Goal: Find specific page/section: Find specific page/section

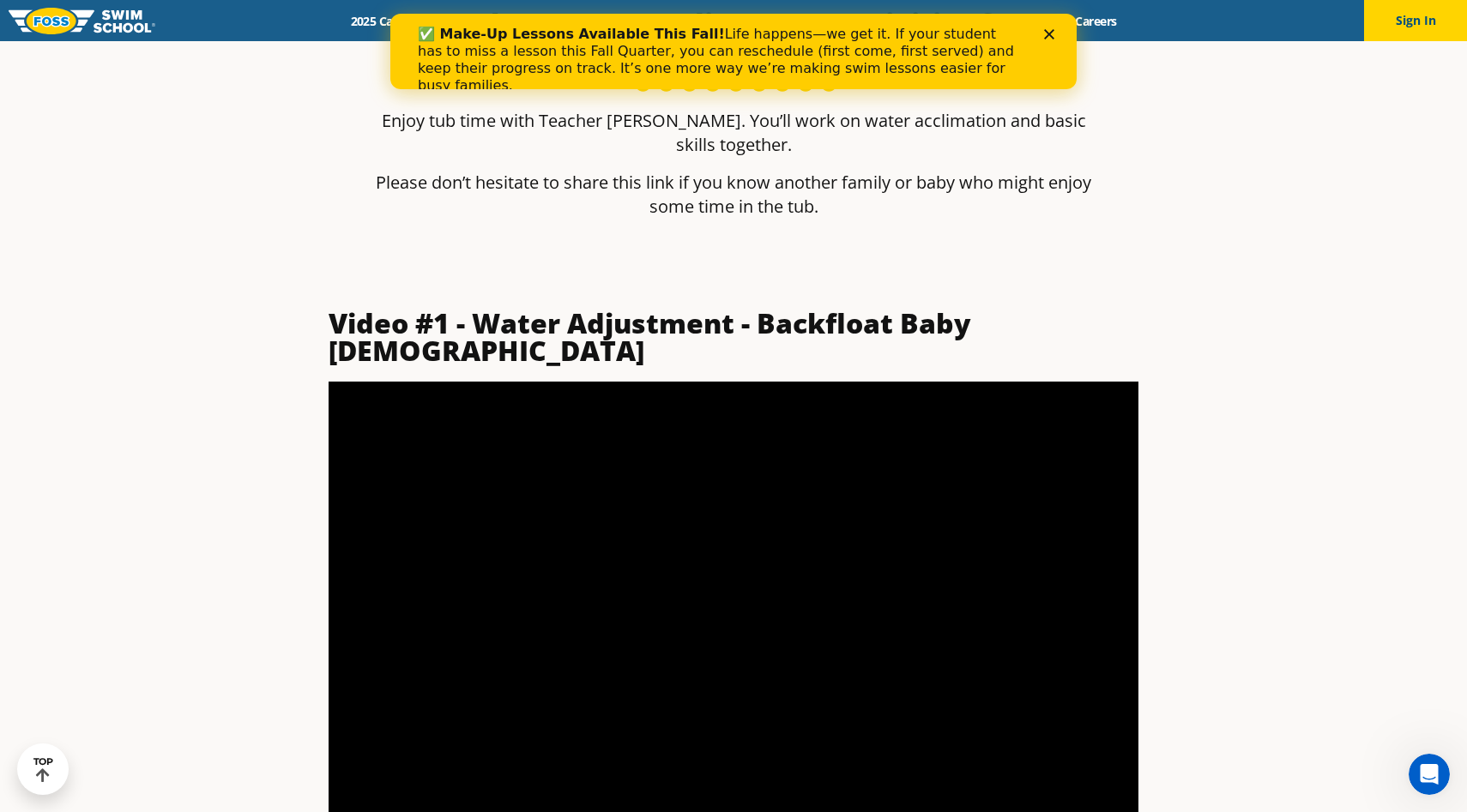
click at [1047, 23] on div "✅ Make-Up Lessons Available This Fall! Life happens—we get it. If your student …" at bounding box center [734, 59] width 632 height 79
click at [1047, 37] on polygon "Close" at bounding box center [1049, 34] width 11 height 11
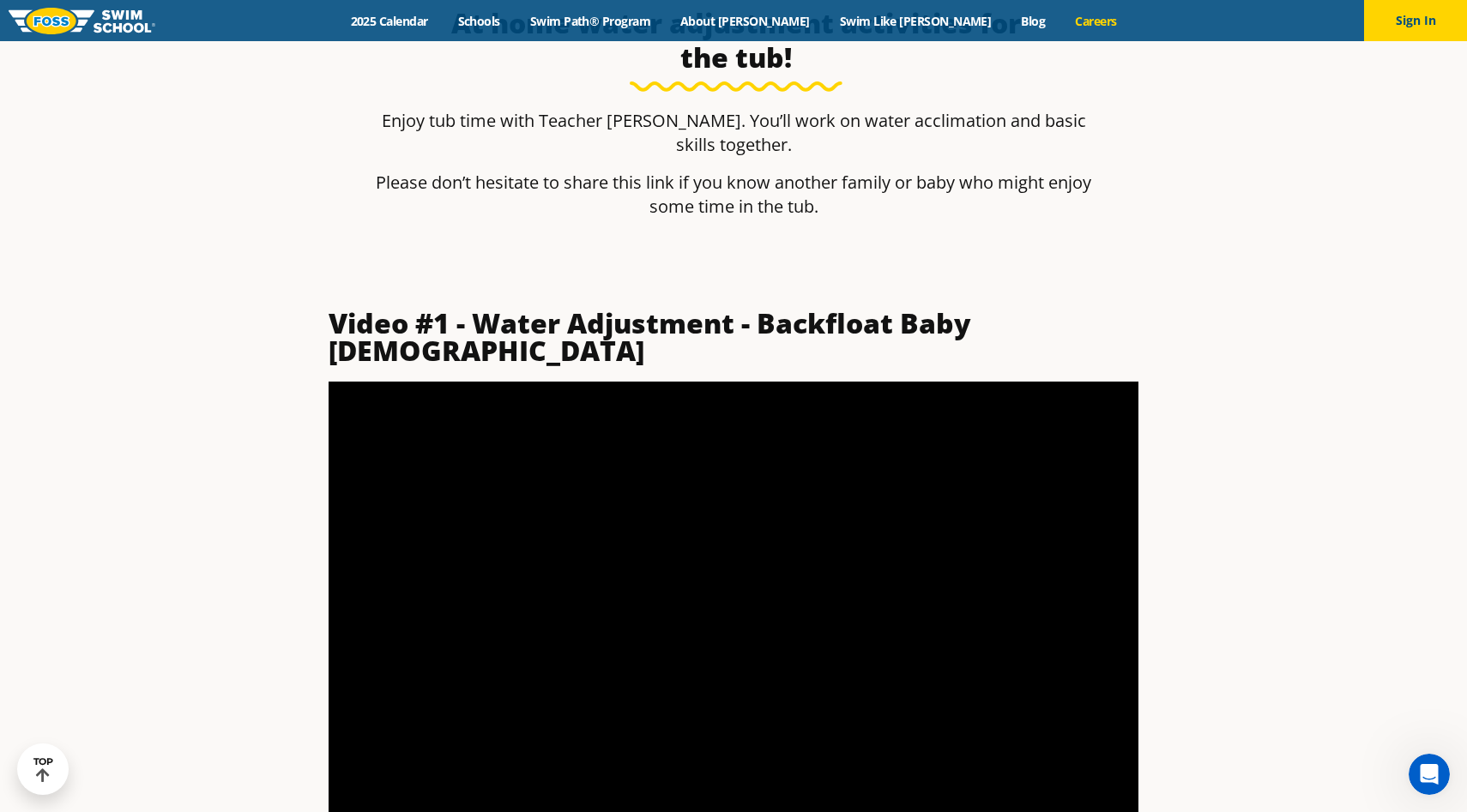
click at [1061, 22] on link "Careers" at bounding box center [1096, 20] width 71 height 17
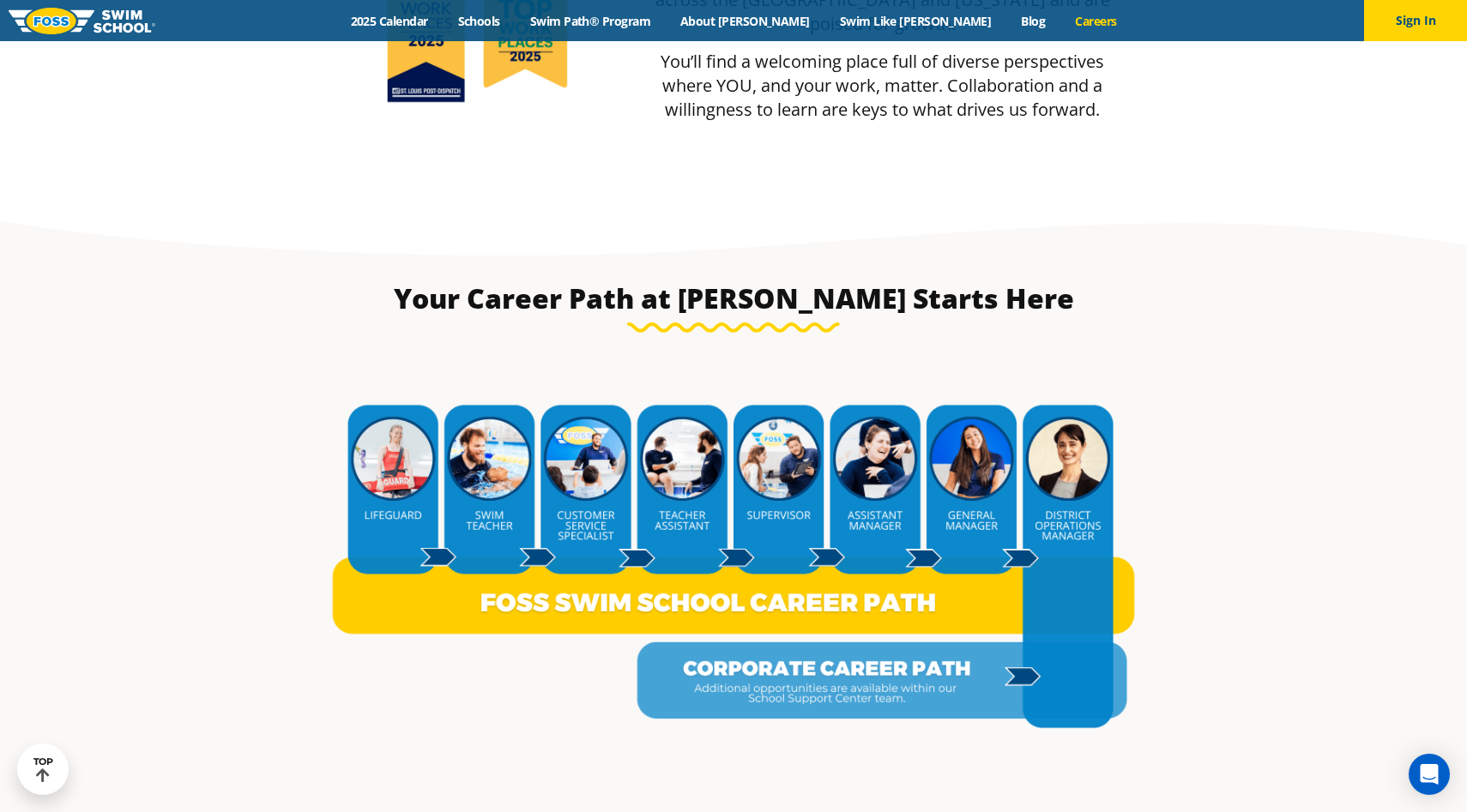
scroll to position [3152, 0]
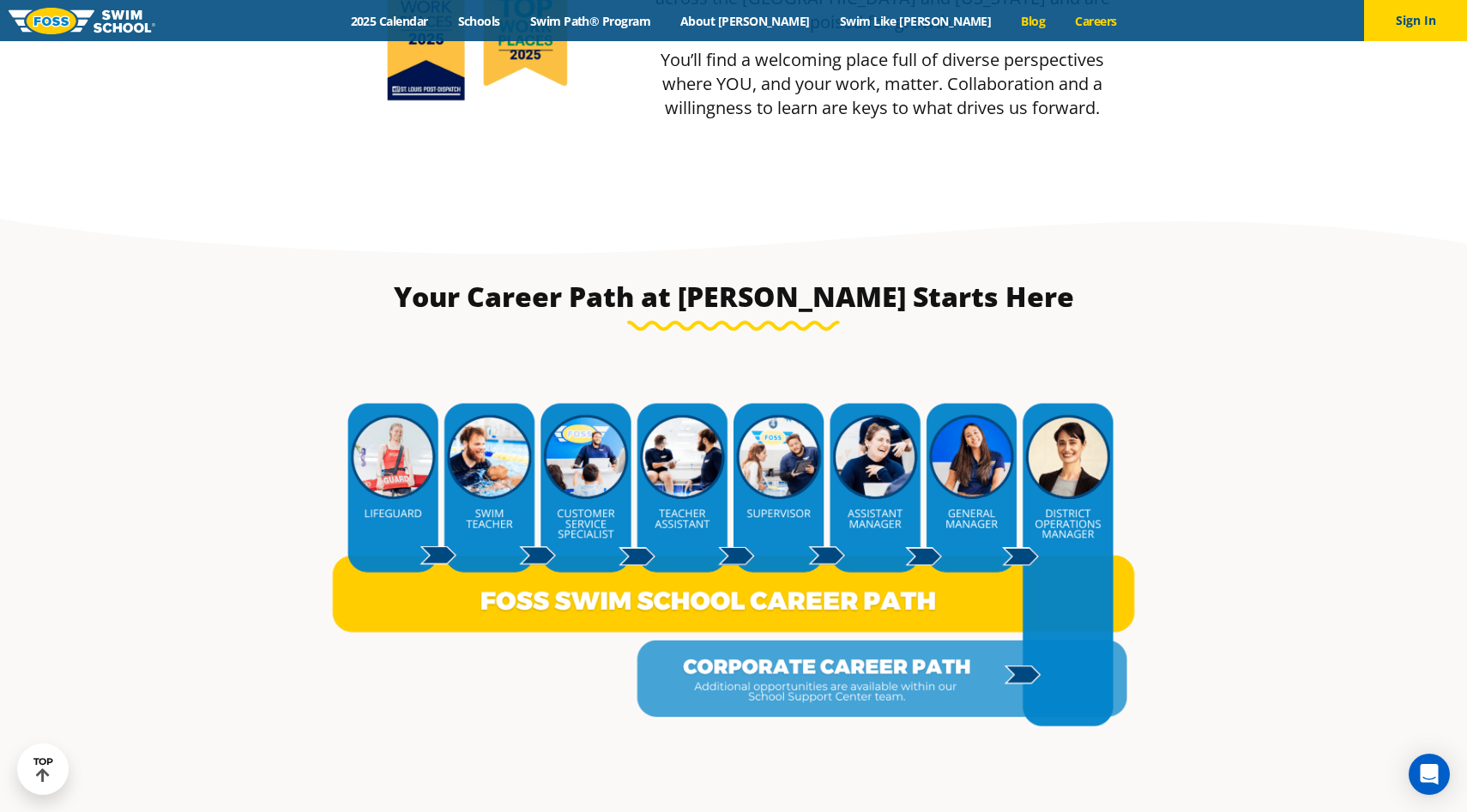
click at [1006, 19] on link "Blog" at bounding box center [1032, 20] width 54 height 17
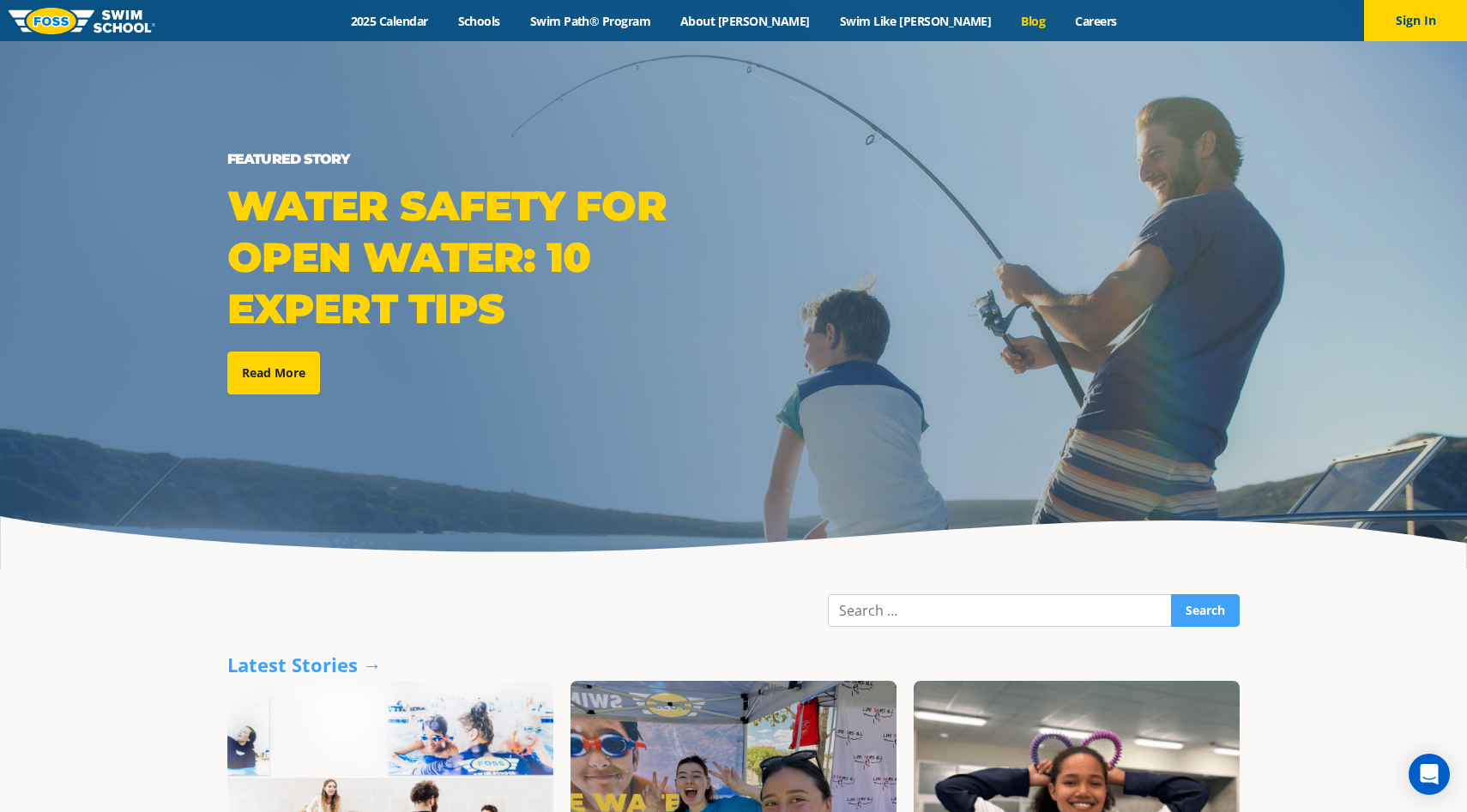
click at [1030, 28] on div "Menu 2025 Calendar Schools Swim Path® Program About FOSS Swim Like Regan Blog C…" at bounding box center [733, 20] width 1467 height 41
click at [1061, 18] on link "Careers" at bounding box center [1096, 20] width 71 height 17
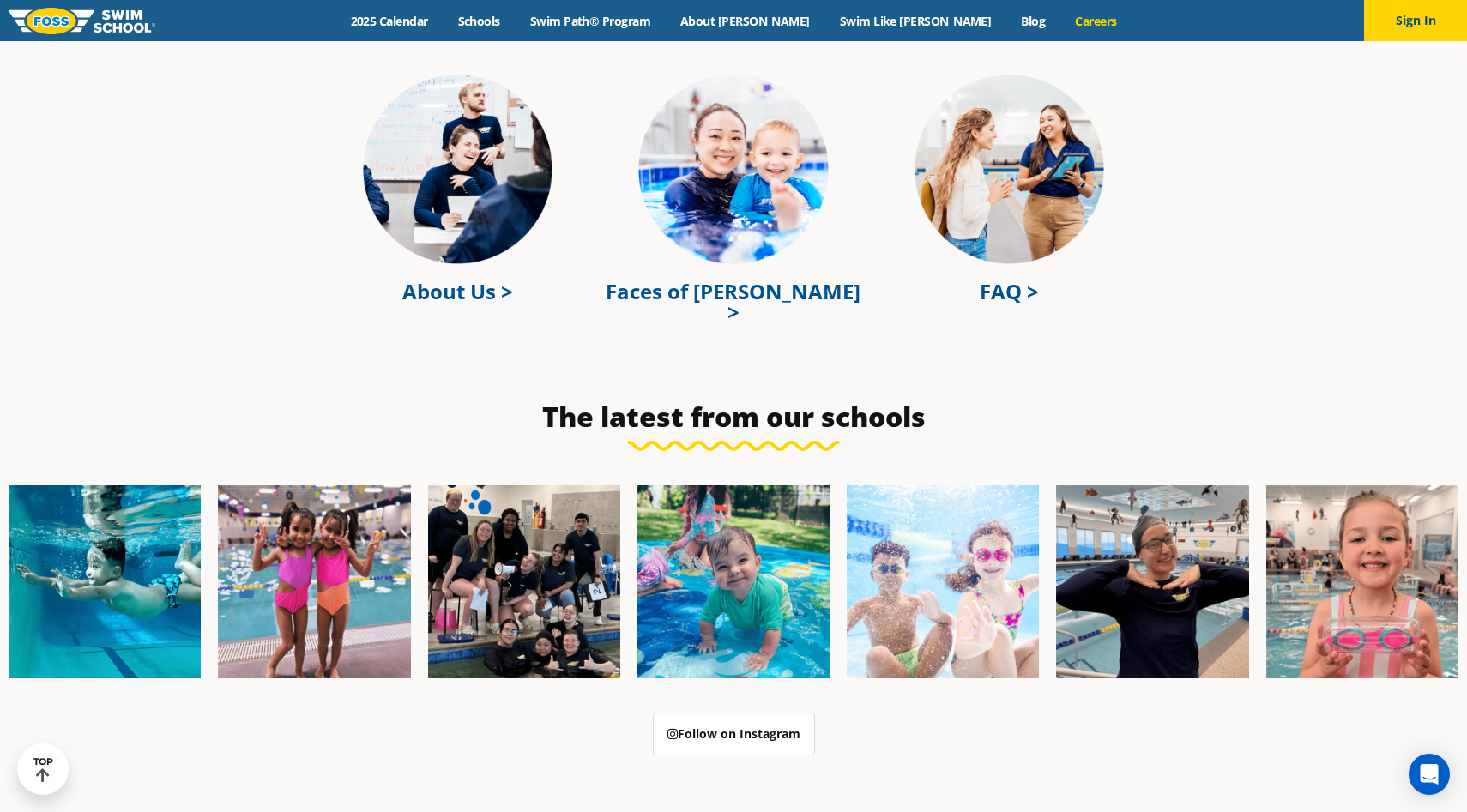
scroll to position [4891, 0]
